Goal: Check status: Check status

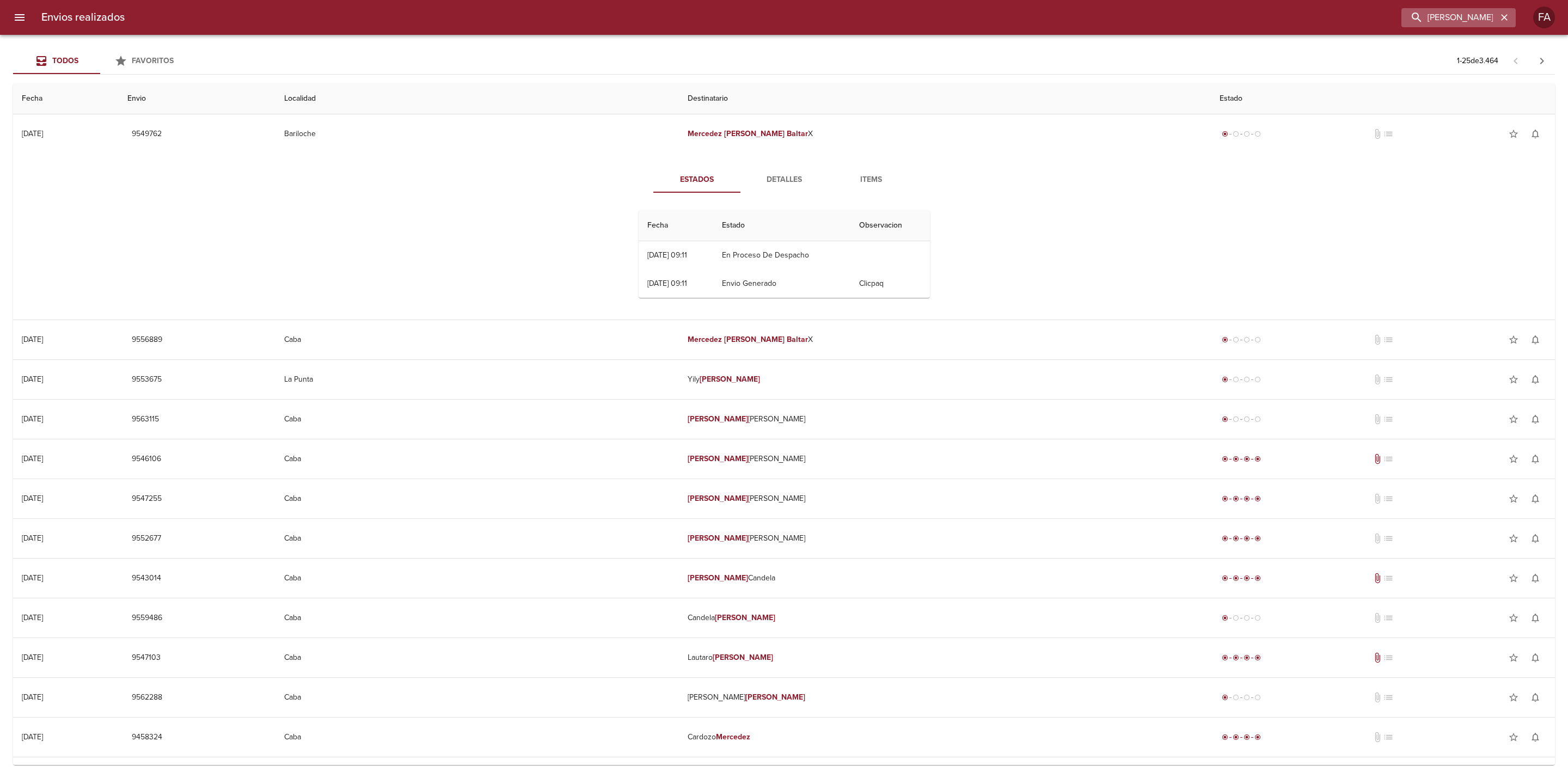
click at [1503, 12] on icon "button" at bounding box center [1504, 17] width 11 height 11
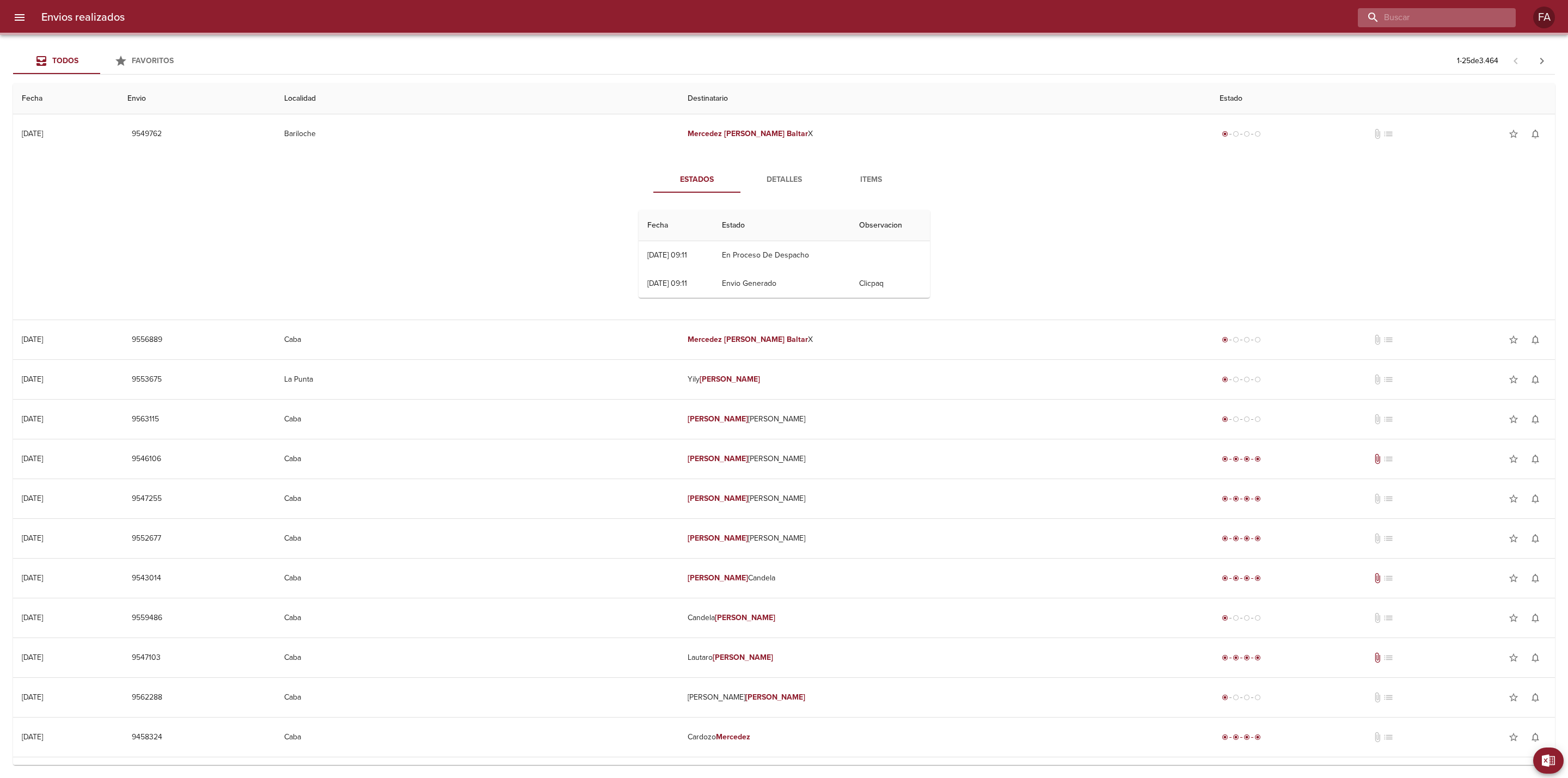
click at [1490, 14] on input "buscar" at bounding box center [1427, 17] width 139 height 19
paste input "[PERSON_NAME]"
type input "[PERSON_NAME]"
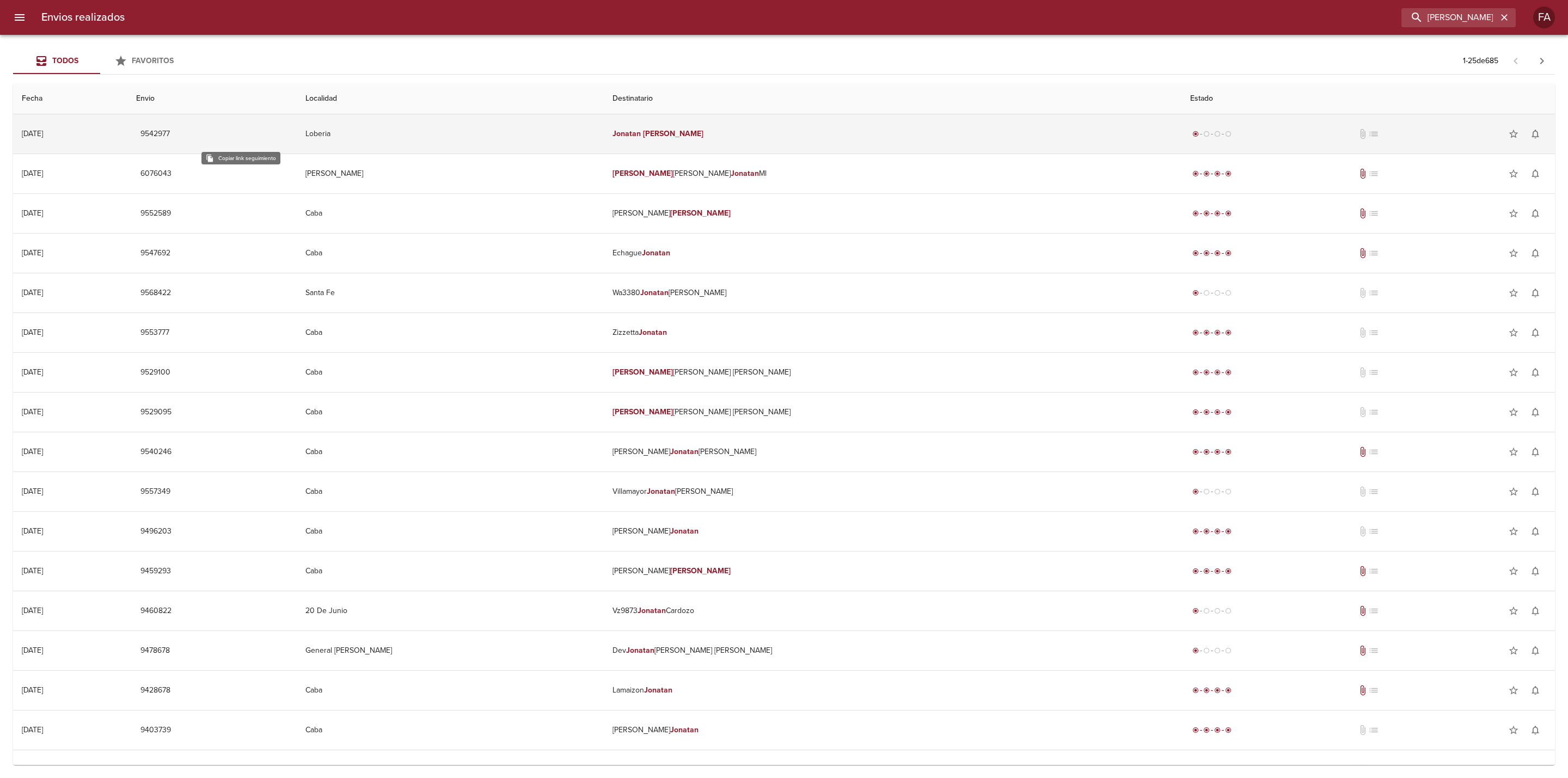
click at [170, 131] on span "9542977" at bounding box center [155, 134] width 30 height 14
click at [548, 134] on td "Loberia" at bounding box center [450, 134] width 308 height 39
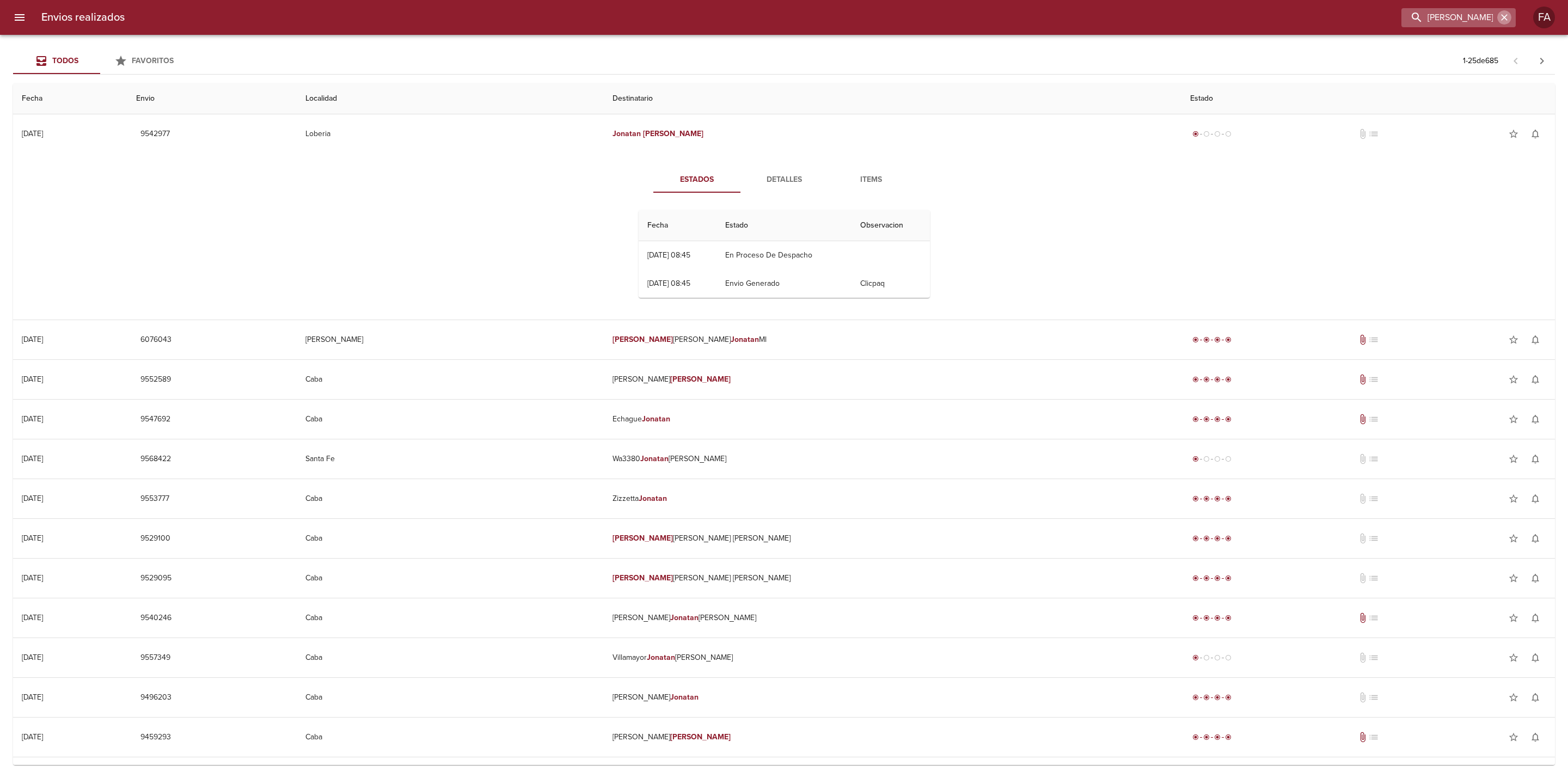
click at [1501, 18] on icon "button" at bounding box center [1504, 17] width 11 height 11
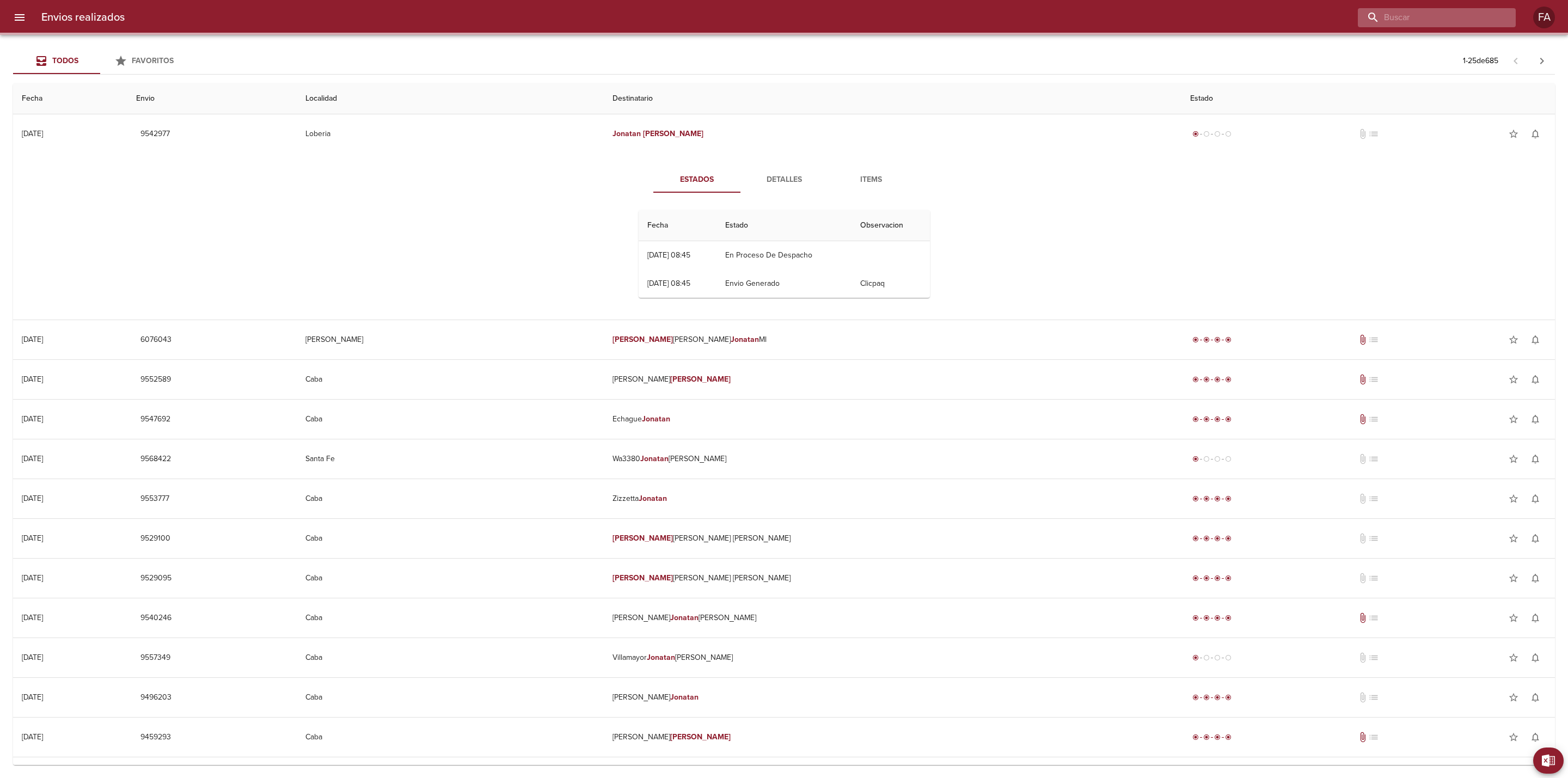
click at [1463, 14] on input "buscar" at bounding box center [1427, 17] width 139 height 19
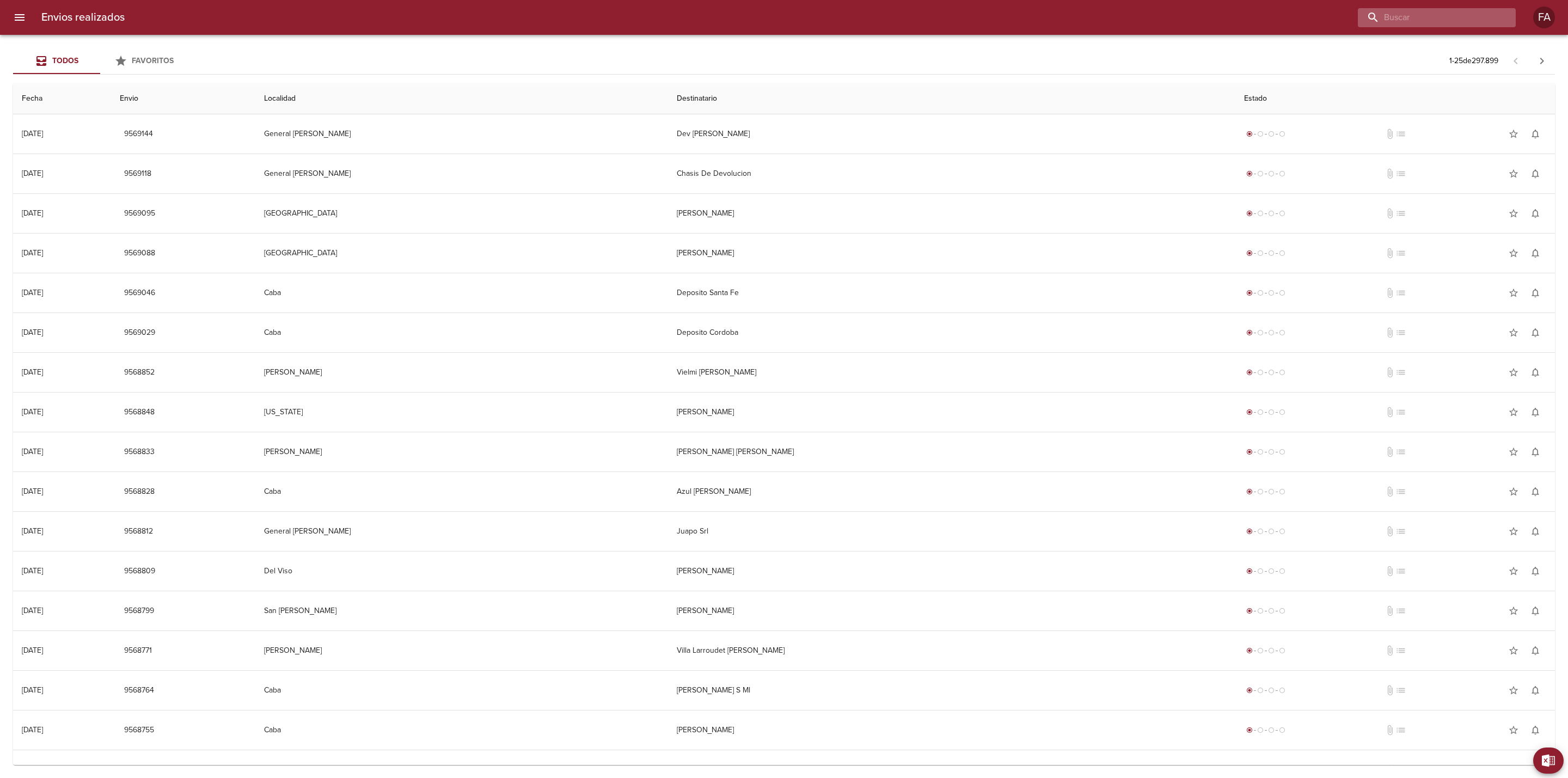
paste input "[PERSON_NAME]"
type input "[PERSON_NAME]"
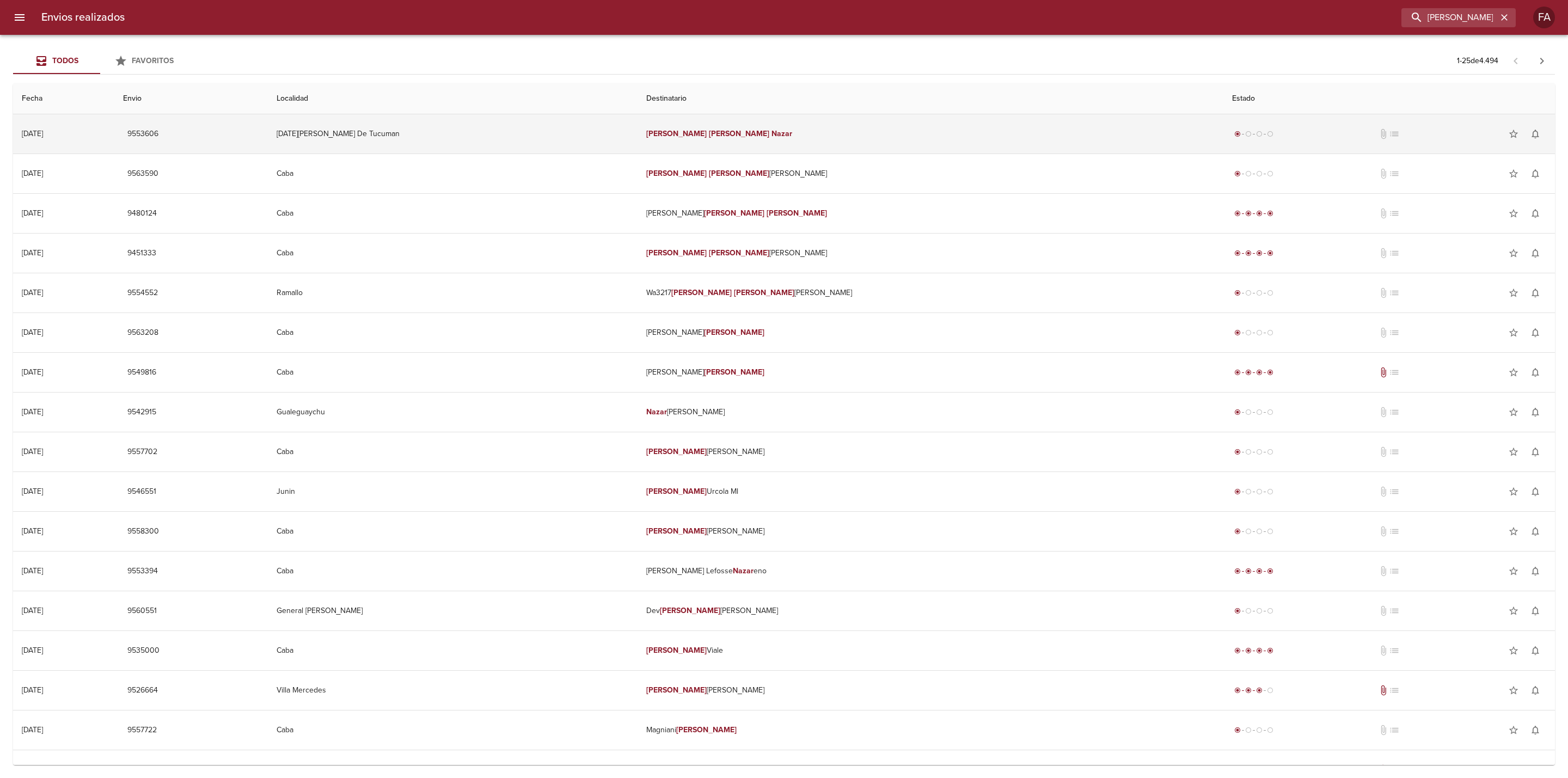
click at [525, 125] on td "[DATE][PERSON_NAME] De Tucuman" at bounding box center [452, 134] width 370 height 39
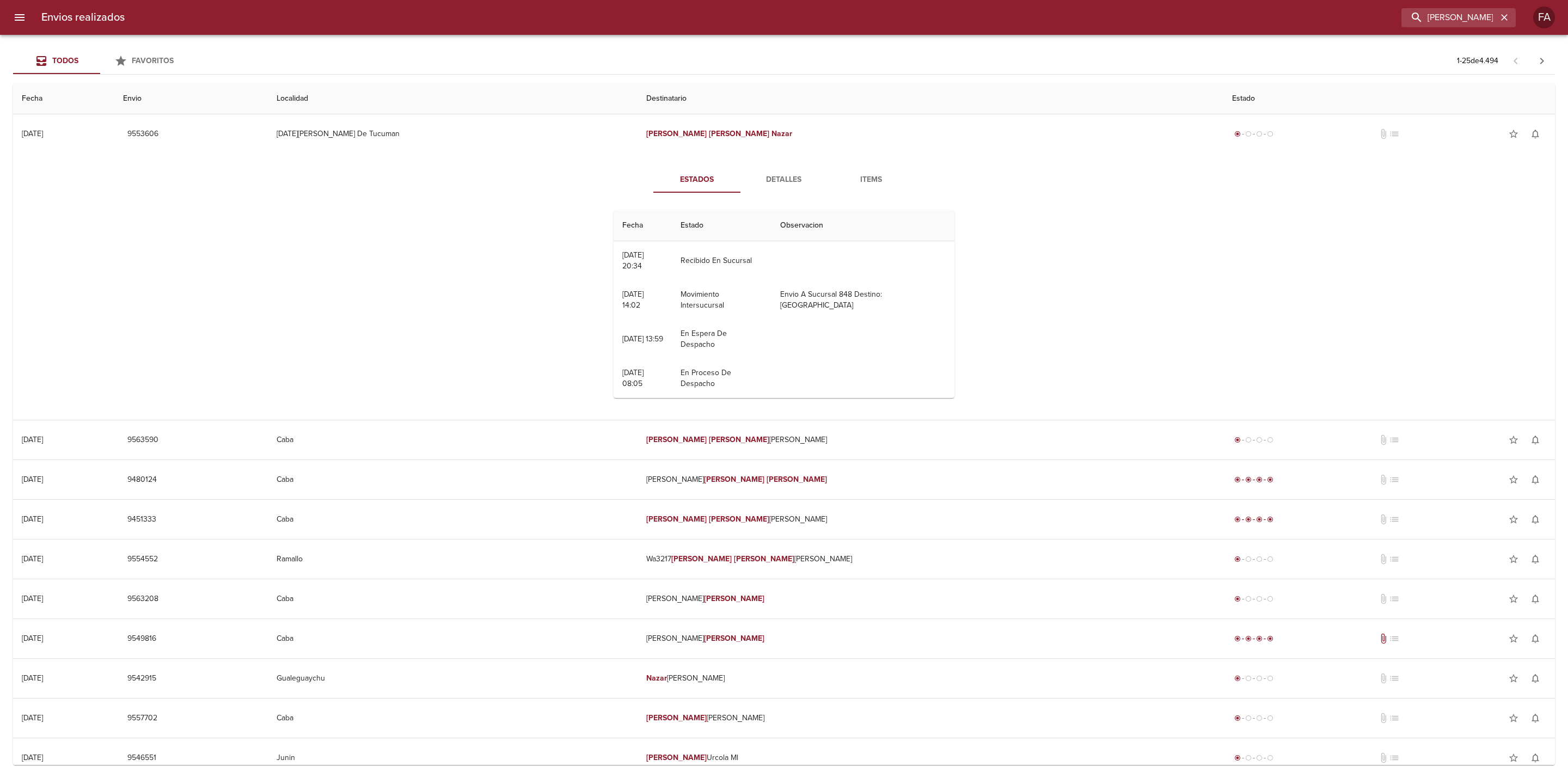
click at [98, 226] on div "Estados Detalles Items Fecha Estado Observacion 04/09 [DATE] 20:34 Recibido En …" at bounding box center [784, 287] width 1524 height 266
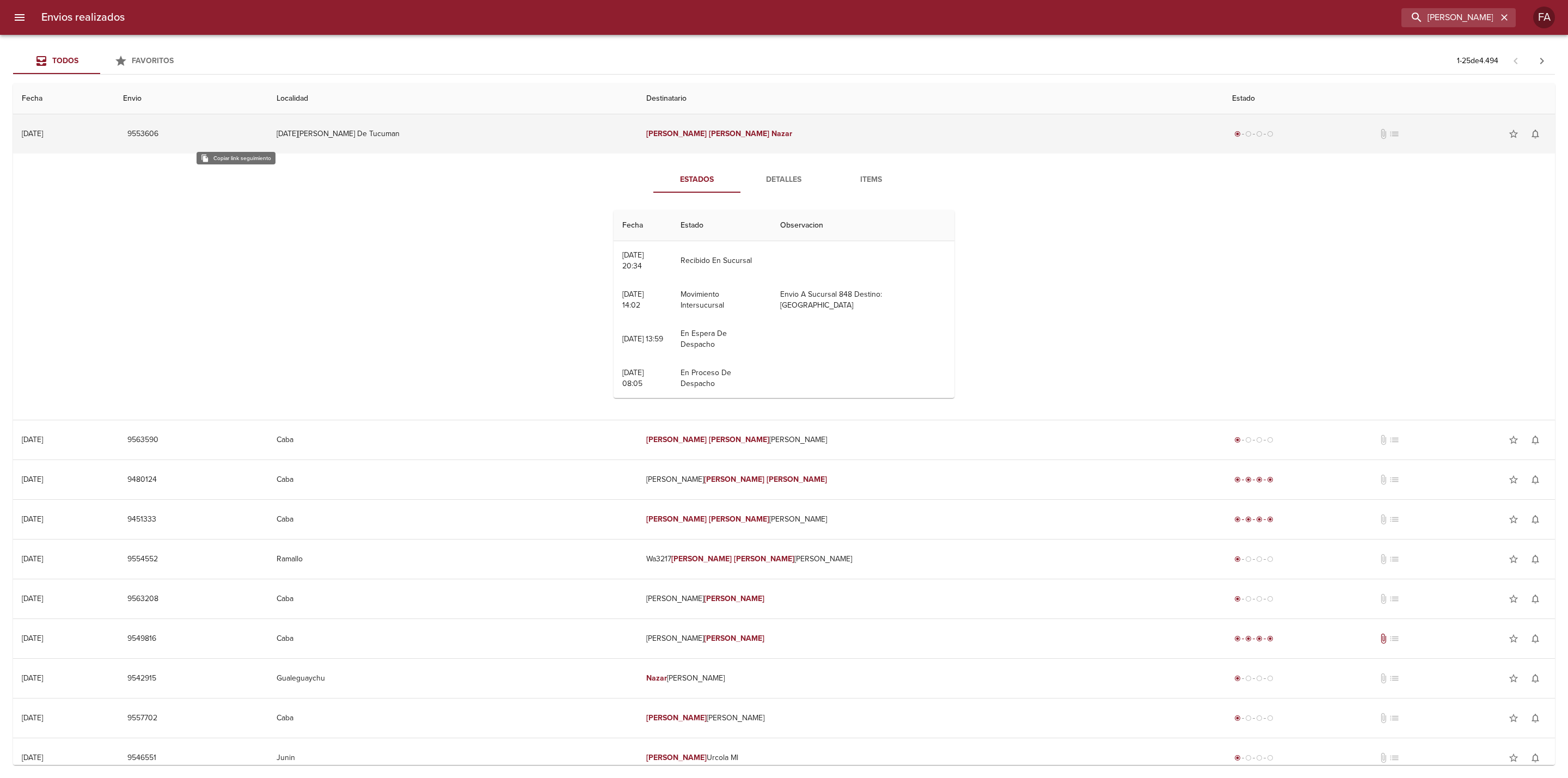
click at [159, 138] on span "9553606" at bounding box center [142, 134] width 31 height 14
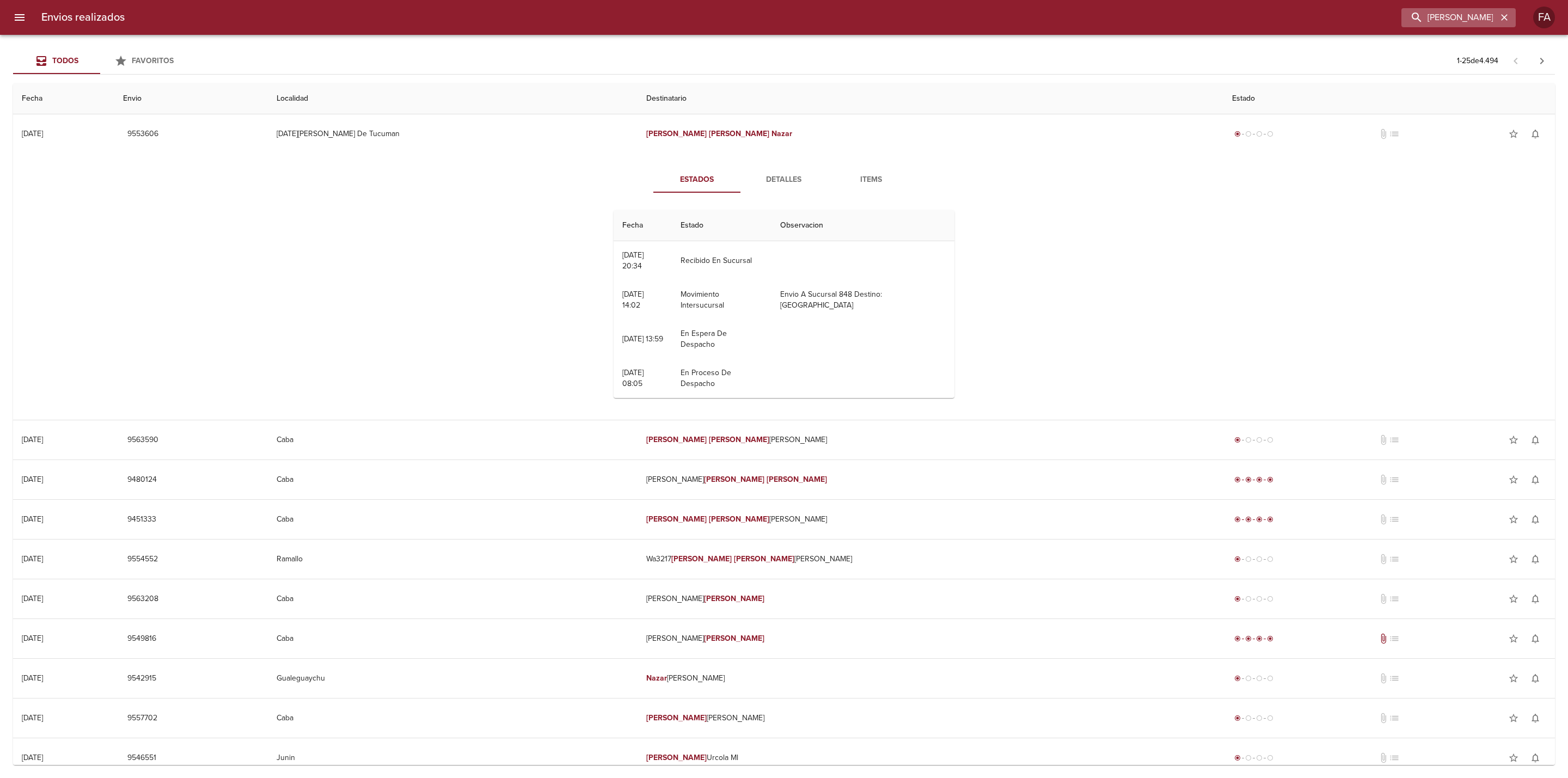
click at [1509, 17] on icon "button" at bounding box center [1504, 17] width 11 height 11
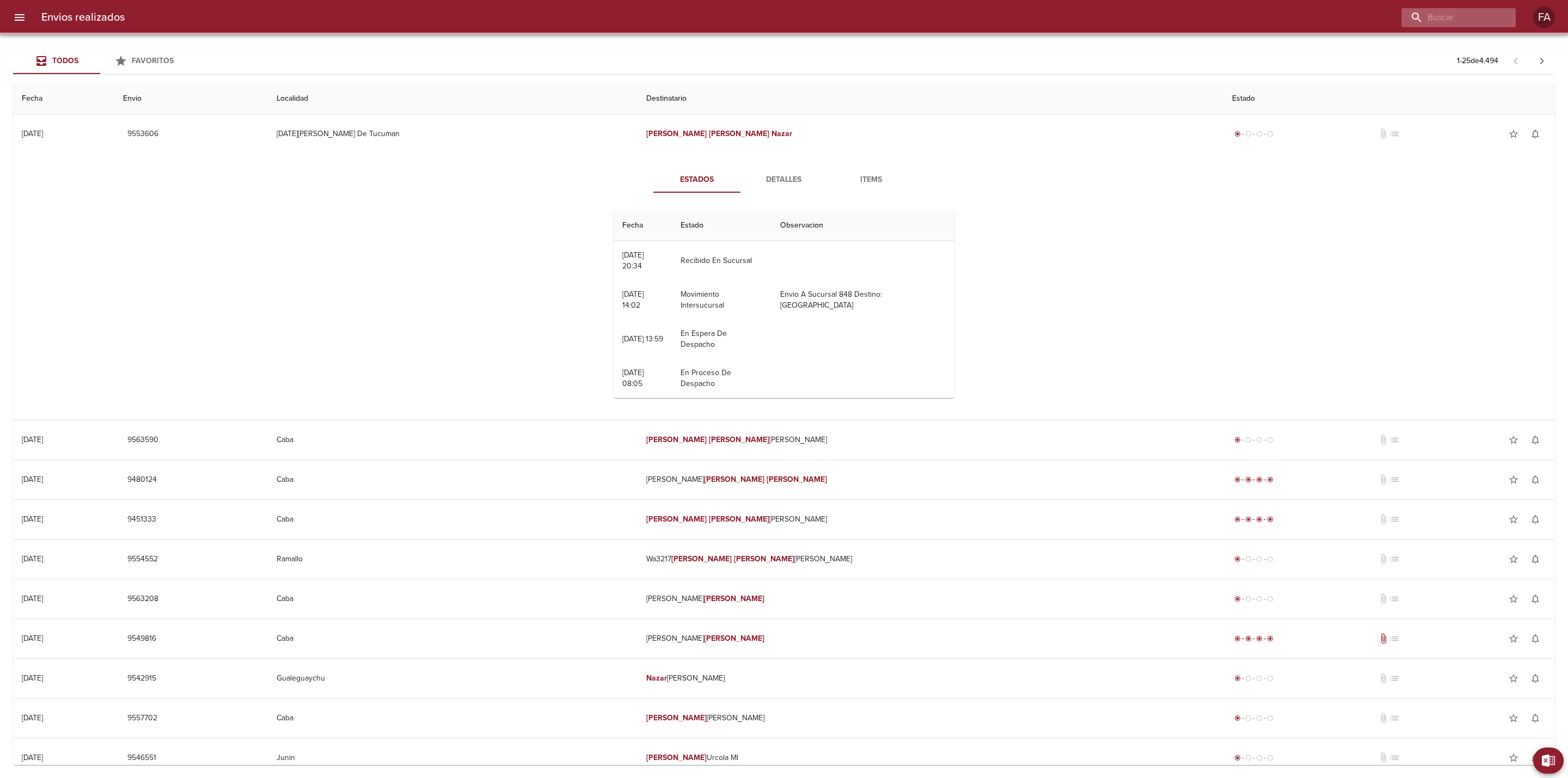
click at [1498, 18] on div at bounding box center [1458, 17] width 114 height 19
paste input "9549642"
type input "9549642"
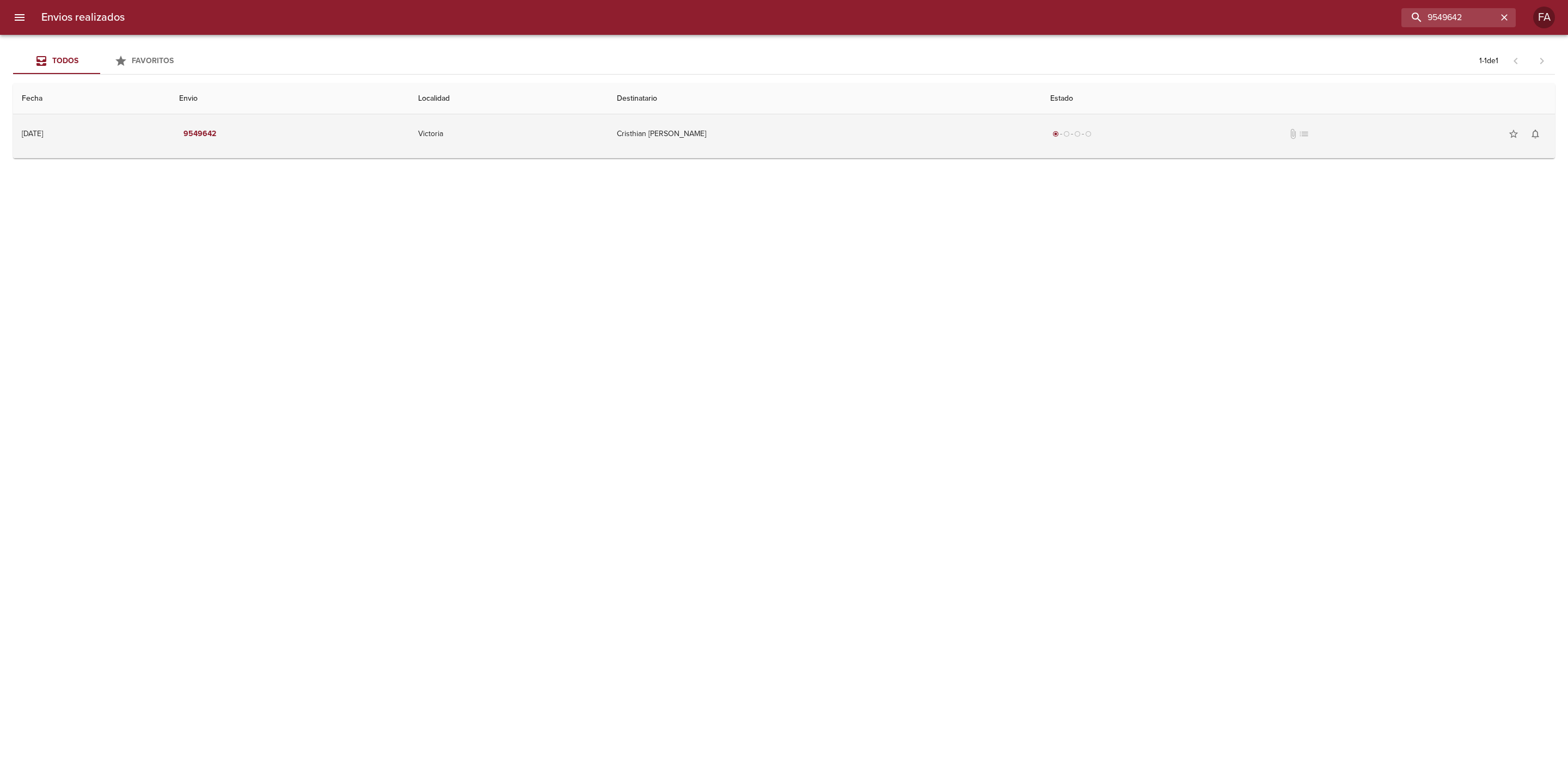
click at [567, 124] on td "Victoria" at bounding box center [509, 134] width 199 height 39
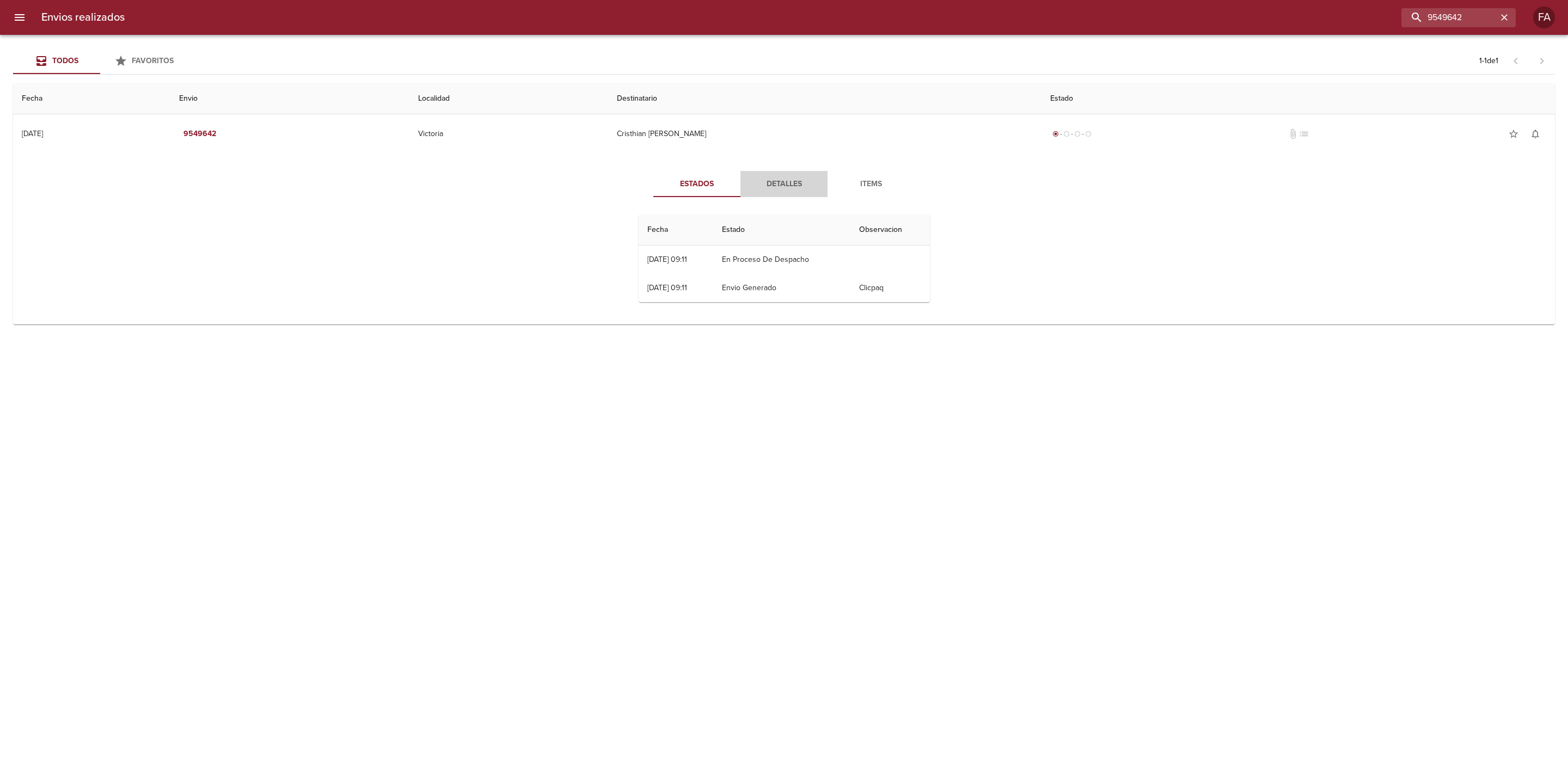
click at [786, 180] on span "Detalles" at bounding box center [784, 184] width 74 height 14
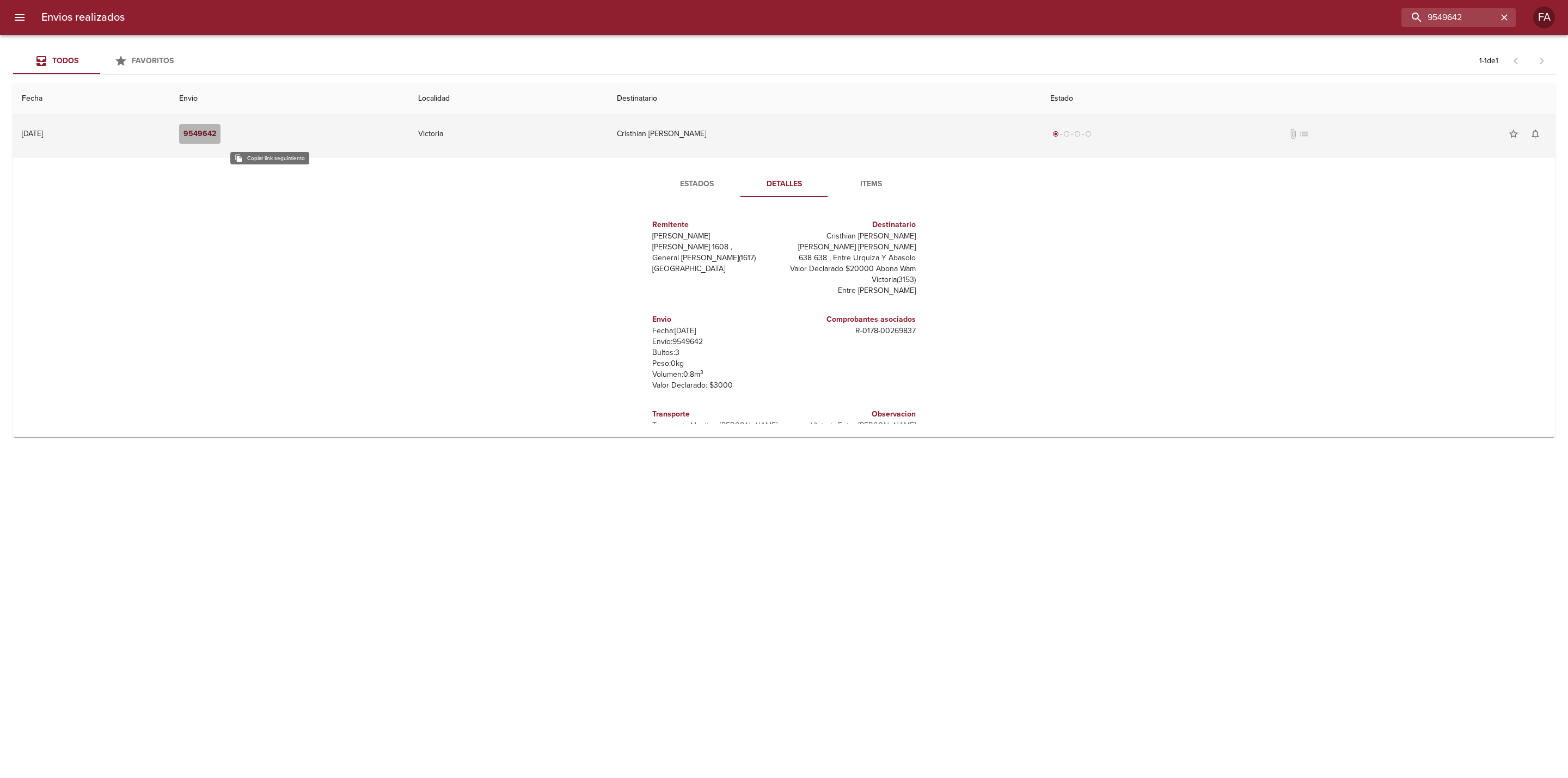
click at [216, 134] on em "9549642" at bounding box center [200, 134] width 33 height 14
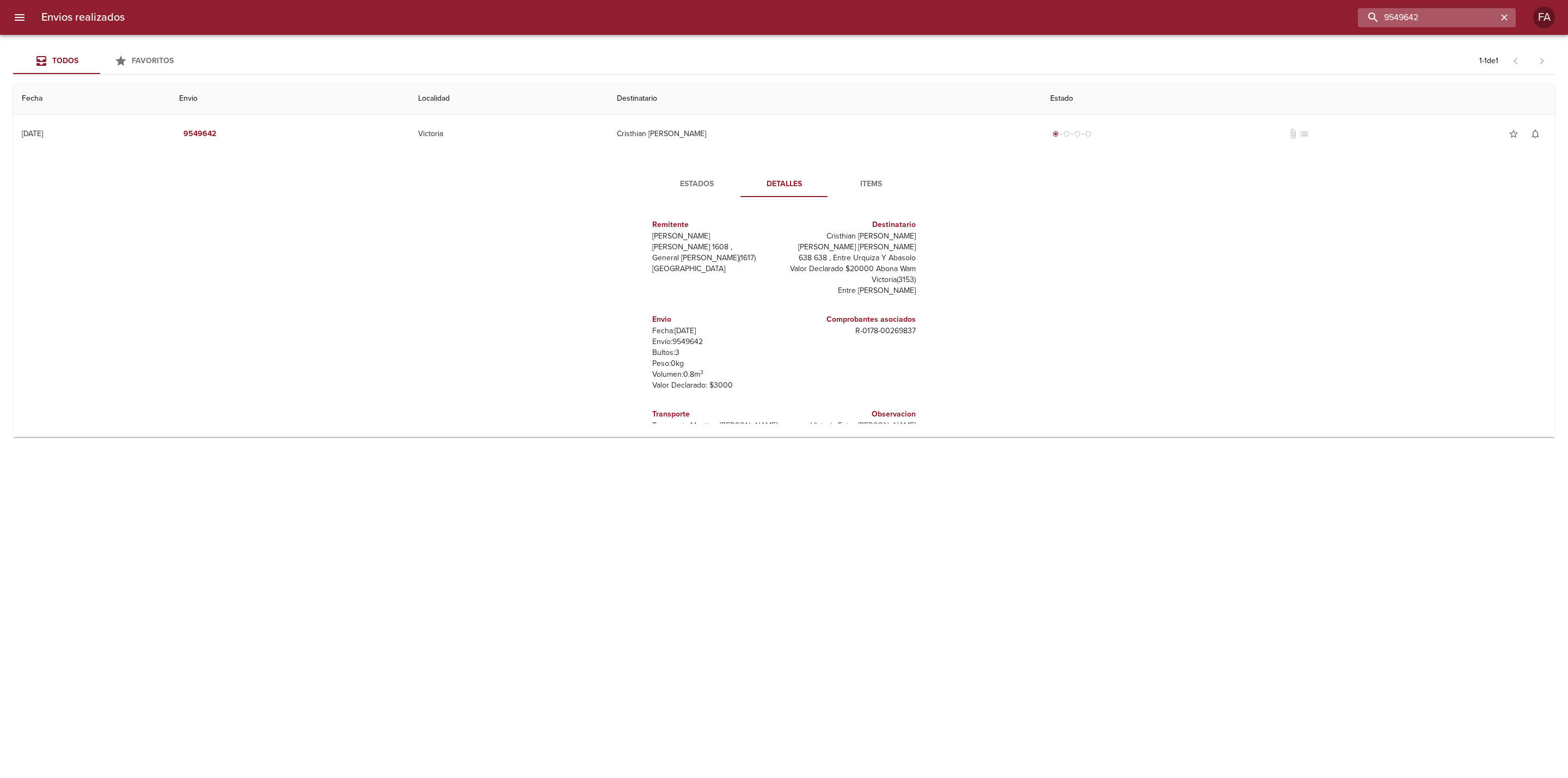
click at [1475, 15] on input "9549642" at bounding box center [1427, 17] width 139 height 19
drag, startPoint x: 1367, startPoint y: 26, endPoint x: 1318, endPoint y: 34, distance: 49.6
click at [1320, 31] on div "Envios realizados 9549642 FA" at bounding box center [784, 17] width 1568 height 35
paste input "[PERSON_NAME]"
type input "[PERSON_NAME]"
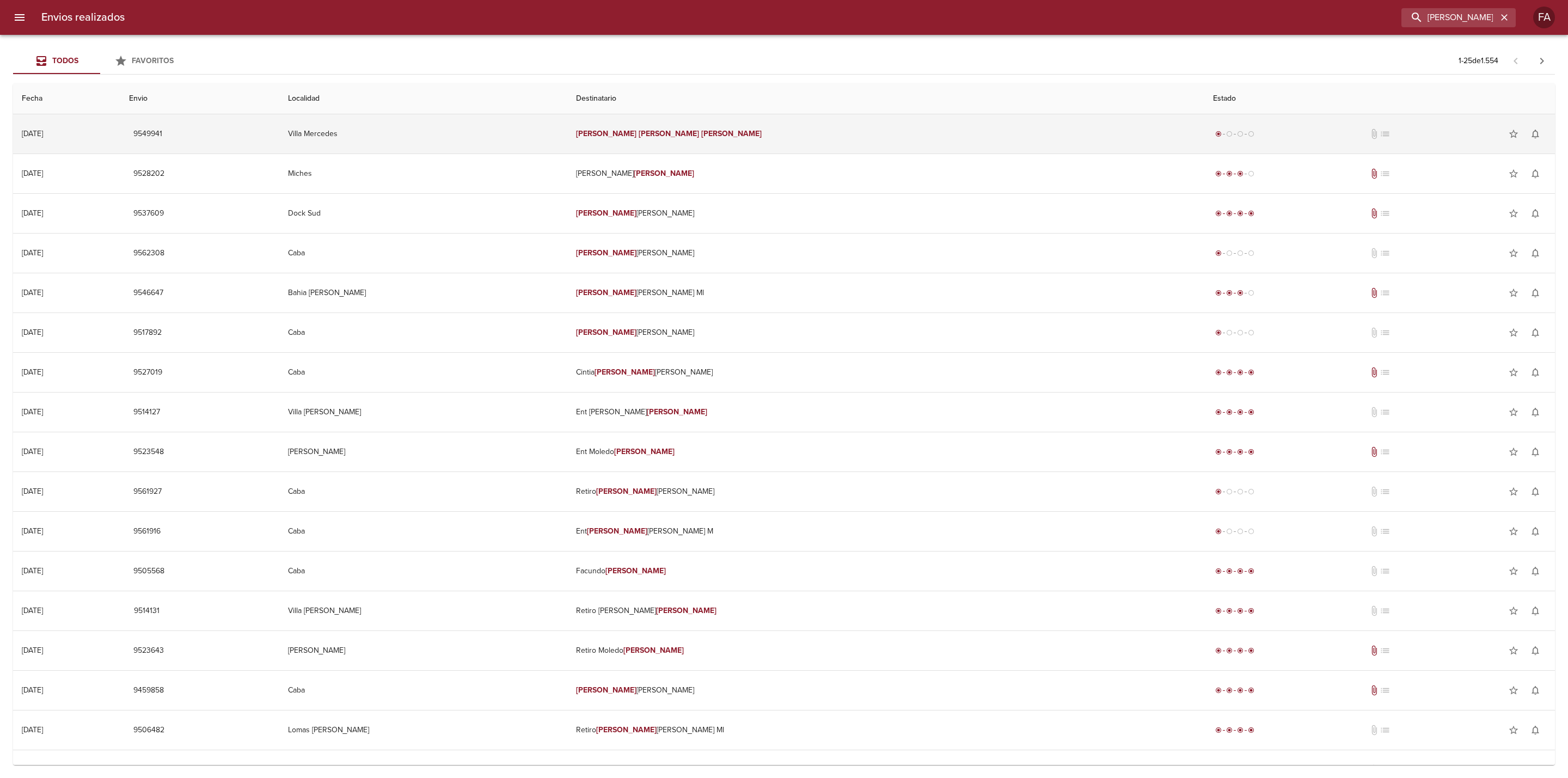
click at [477, 142] on td "Villa Mercedes" at bounding box center [424, 134] width 289 height 39
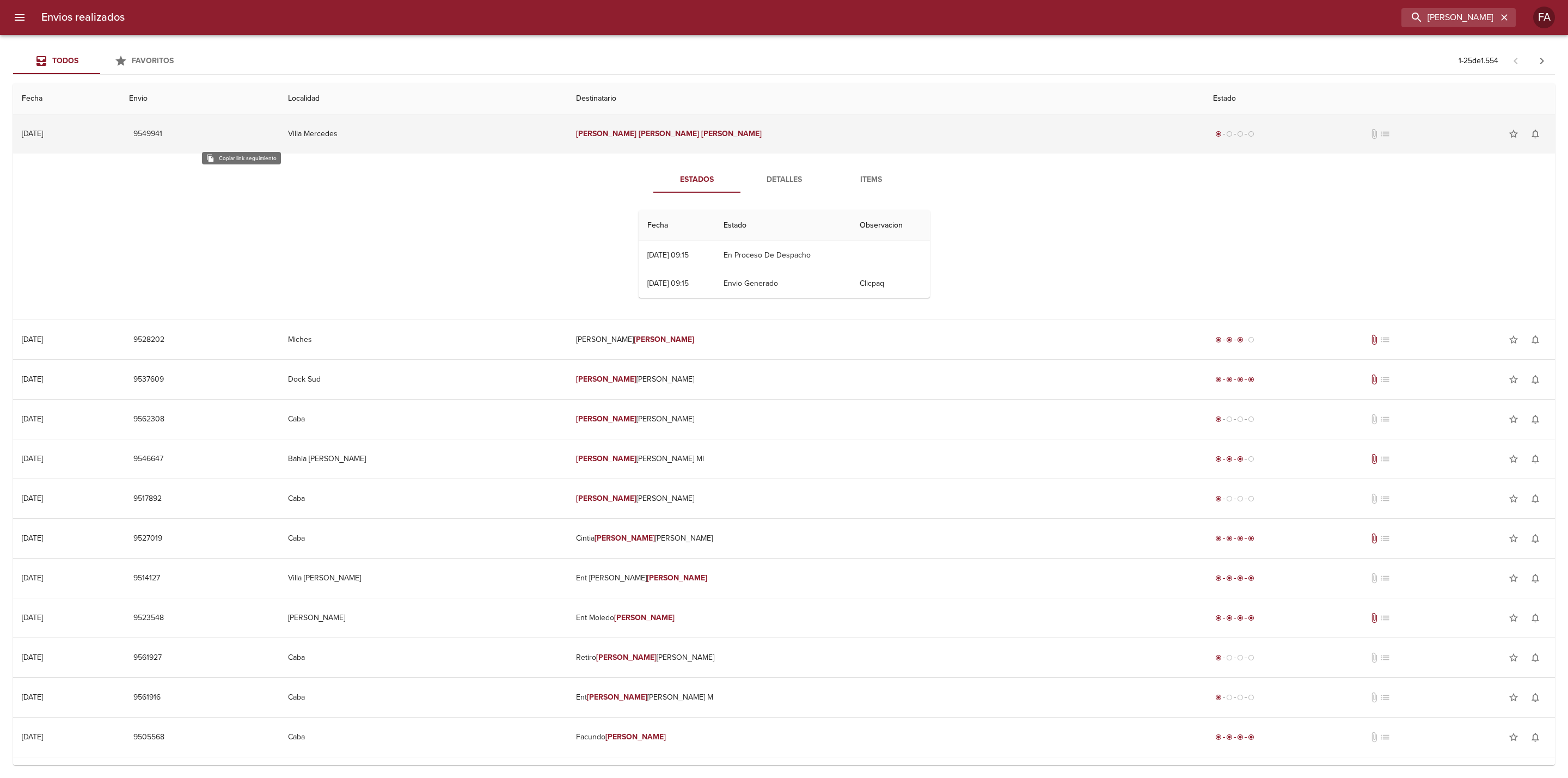
click at [162, 128] on span "9549941" at bounding box center [148, 134] width 29 height 14
